Goal: Find contact information: Find contact information

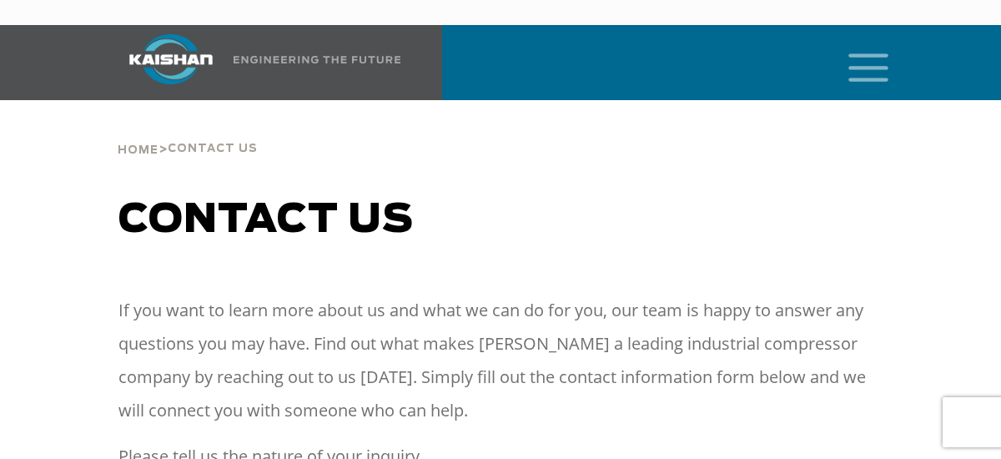
click at [876, 40] on icon "mobile menu" at bounding box center [868, 66] width 53 height 52
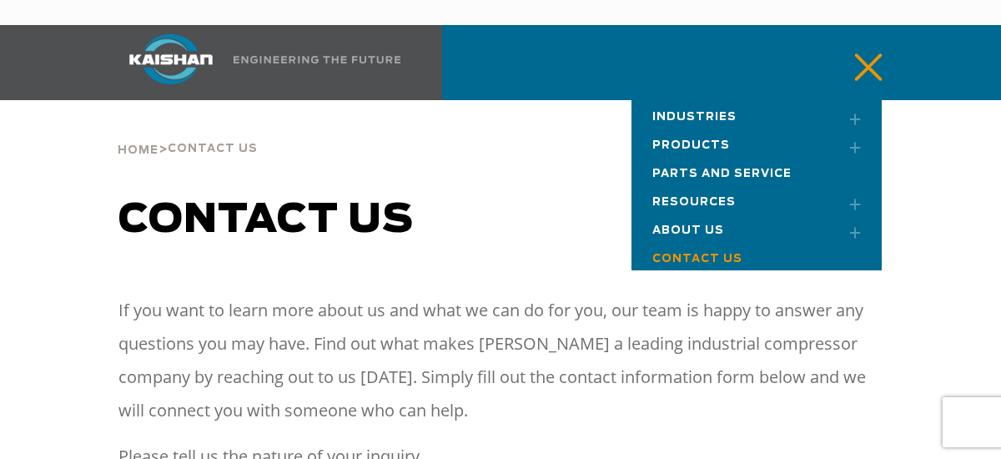
click at [763, 168] on span "Parts and Service" at bounding box center [721, 173] width 139 height 11
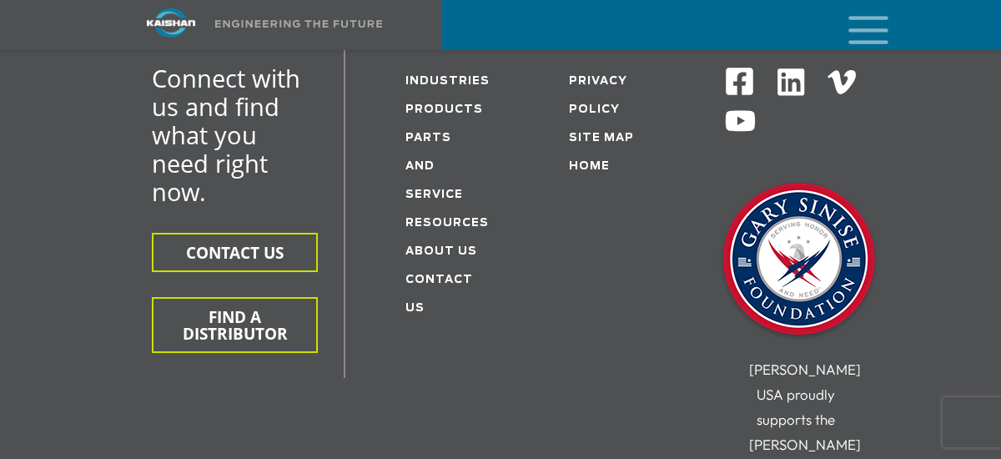
scroll to position [2586, 0]
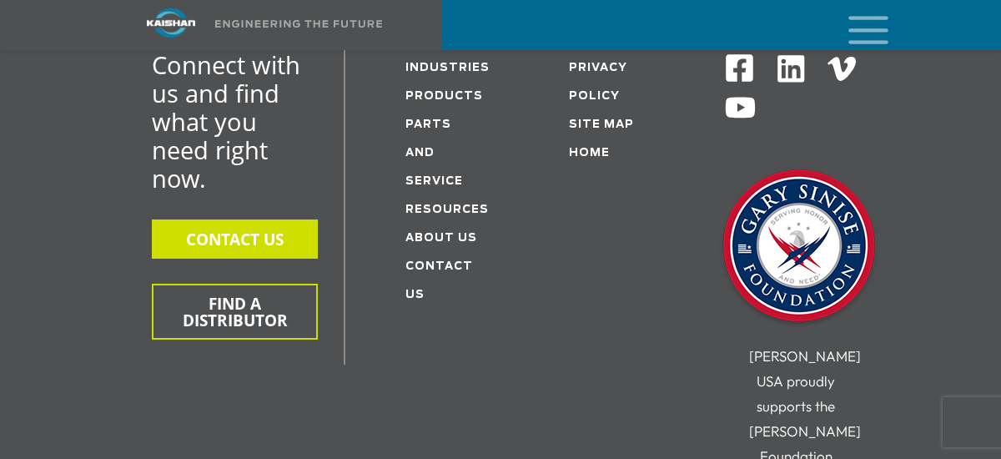
click at [274, 219] on button "CONTACT US" at bounding box center [235, 238] width 166 height 39
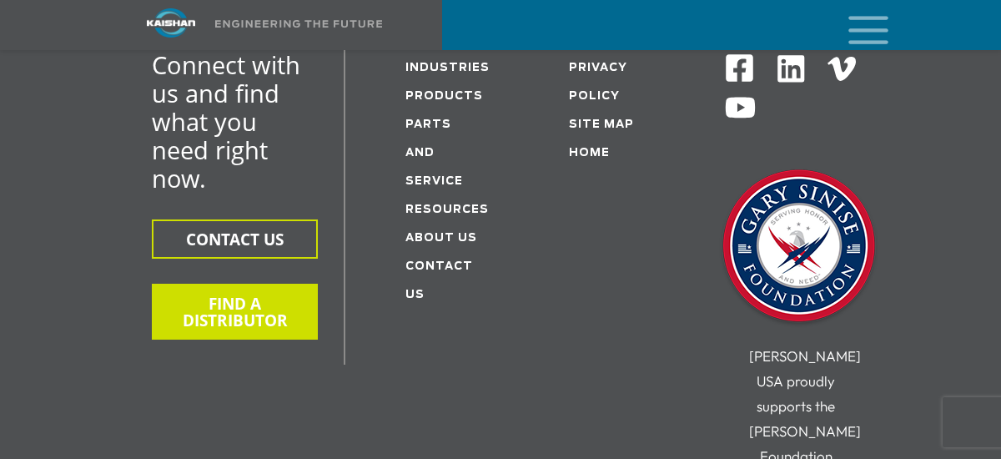
click at [249, 284] on button "FIND A DISTRIBUTOR" at bounding box center [235, 312] width 166 height 56
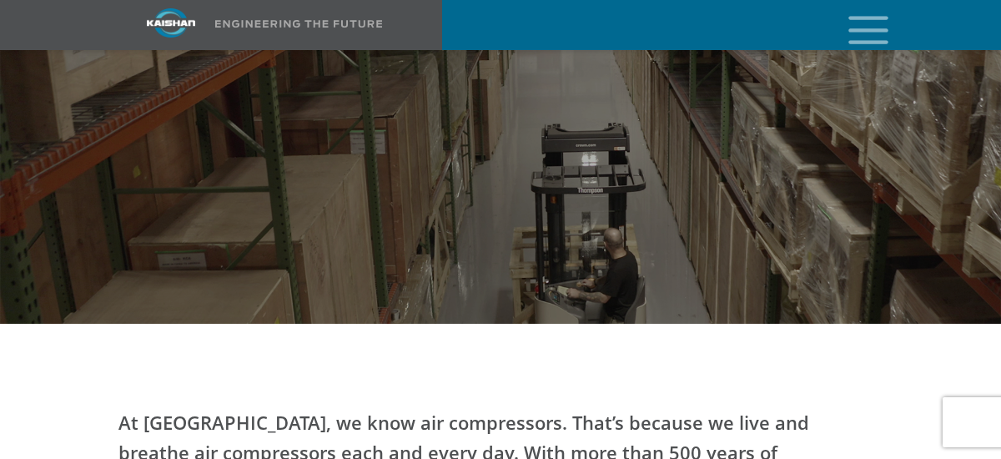
scroll to position [250, 0]
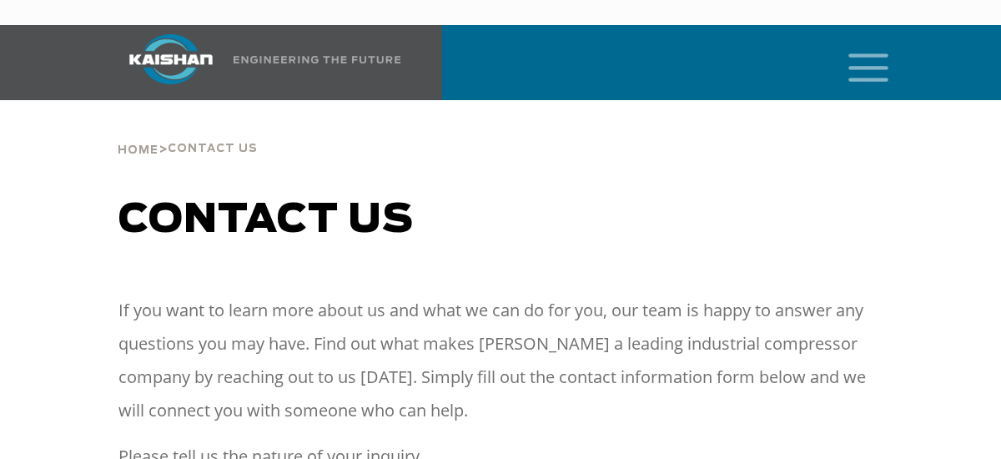
select select "**********"
